Goal: Complete application form

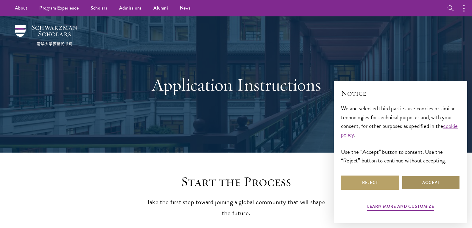
click at [424, 188] on button "Accept" at bounding box center [431, 182] width 58 height 14
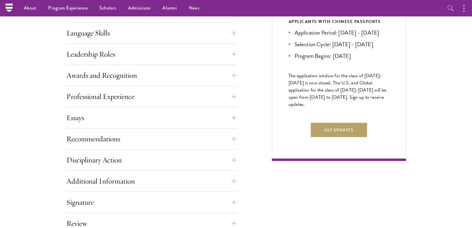
scroll to position [268, 0]
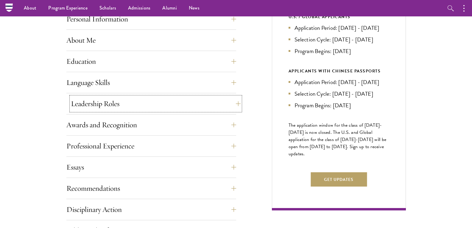
click at [96, 103] on button "Leadership Roles" at bounding box center [156, 104] width 170 height 14
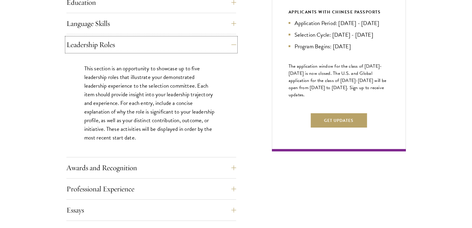
scroll to position [328, 0]
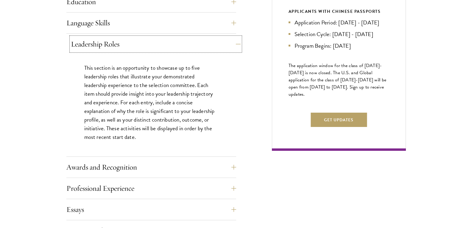
click at [198, 46] on button "Leadership Roles" at bounding box center [156, 44] width 170 height 14
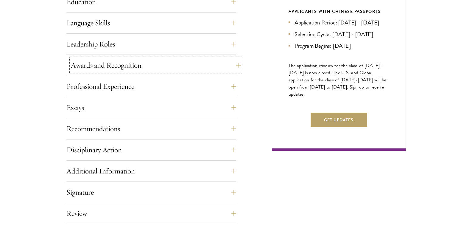
click at [182, 66] on button "Awards and Recognition" at bounding box center [156, 65] width 170 height 14
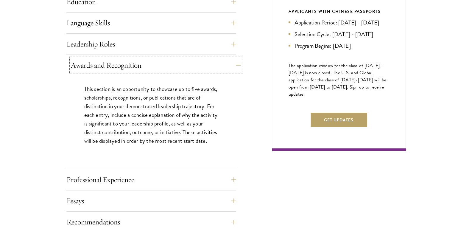
click at [182, 66] on button "Awards and Recognition" at bounding box center [156, 65] width 170 height 14
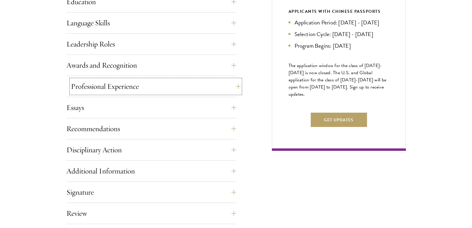
click at [176, 85] on button "Professional Experience" at bounding box center [156, 86] width 170 height 14
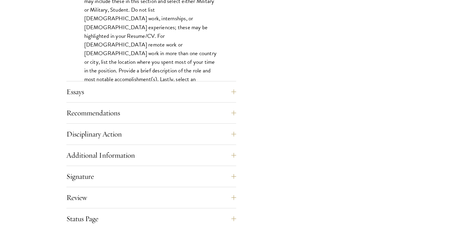
scroll to position [536, 0]
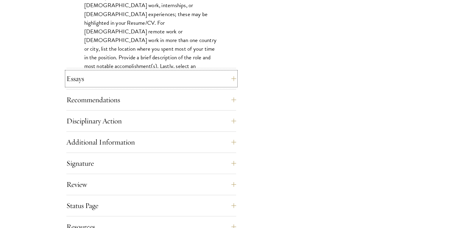
click at [176, 85] on button "Essays" at bounding box center [151, 78] width 170 height 14
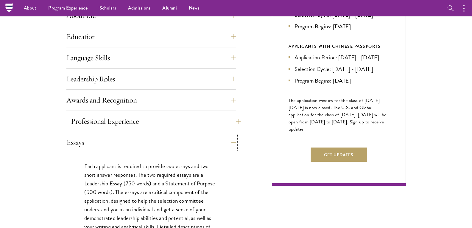
scroll to position [209, 0]
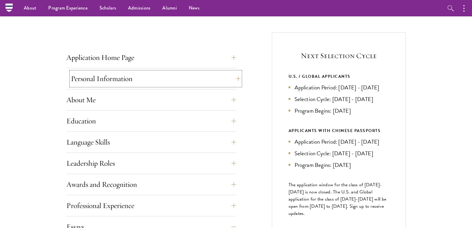
click at [176, 85] on button "Personal Information" at bounding box center [156, 78] width 170 height 14
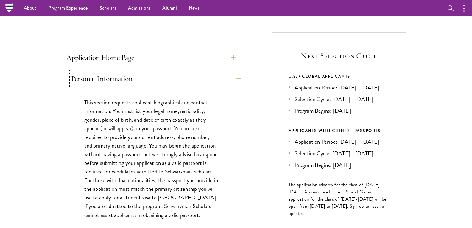
click at [176, 85] on button "Personal Information" at bounding box center [156, 78] width 170 height 14
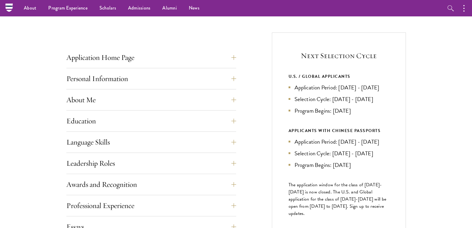
click at [178, 66] on div "Application Home Page The online application form must be completed in English.…" at bounding box center [151, 59] width 170 height 18
click at [178, 61] on button "Application Home Page" at bounding box center [156, 57] width 170 height 14
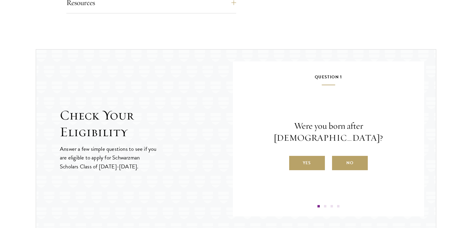
scroll to position [864, 0]
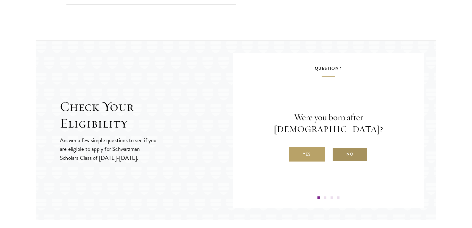
click at [338, 151] on label "No" at bounding box center [350, 154] width 36 height 14
click at [337, 151] on input "No" at bounding box center [334, 150] width 5 height 5
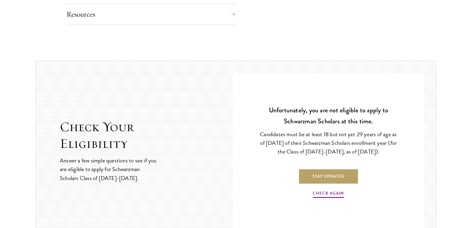
scroll to position [804, 0]
